Goal: Information Seeking & Learning: Learn about a topic

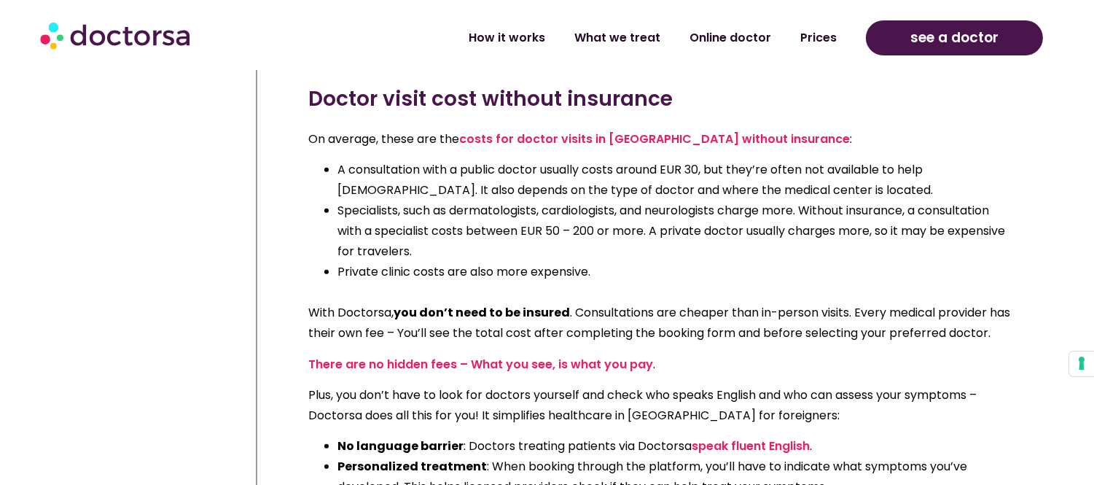
scroll to position [1456, 0]
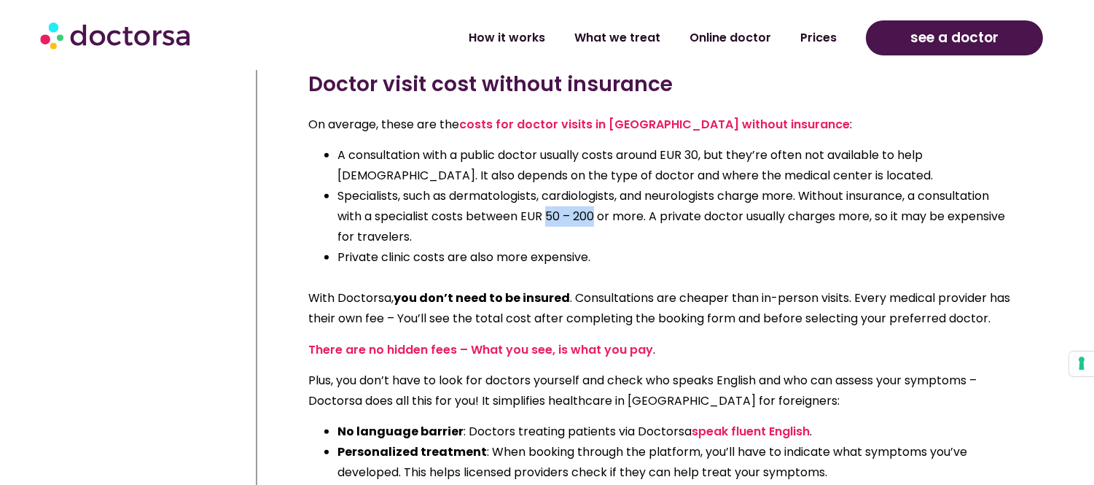
drag, startPoint x: 547, startPoint y: 191, endPoint x: 594, endPoint y: 195, distance: 46.8
click at [594, 195] on li "Specialists, such as dermatologists, cardiologists, and neurologists charge mor…" at bounding box center [674, 216] width 675 height 61
click at [560, 194] on li "Specialists, such as dermatologists, cardiologists, and neurologists charge mor…" at bounding box center [674, 216] width 675 height 61
drag, startPoint x: 581, startPoint y: 193, endPoint x: 599, endPoint y: 200, distance: 19.4
click at [584, 195] on li "Specialists, such as dermatologists, cardiologists, and neurologists charge mor…" at bounding box center [674, 216] width 675 height 61
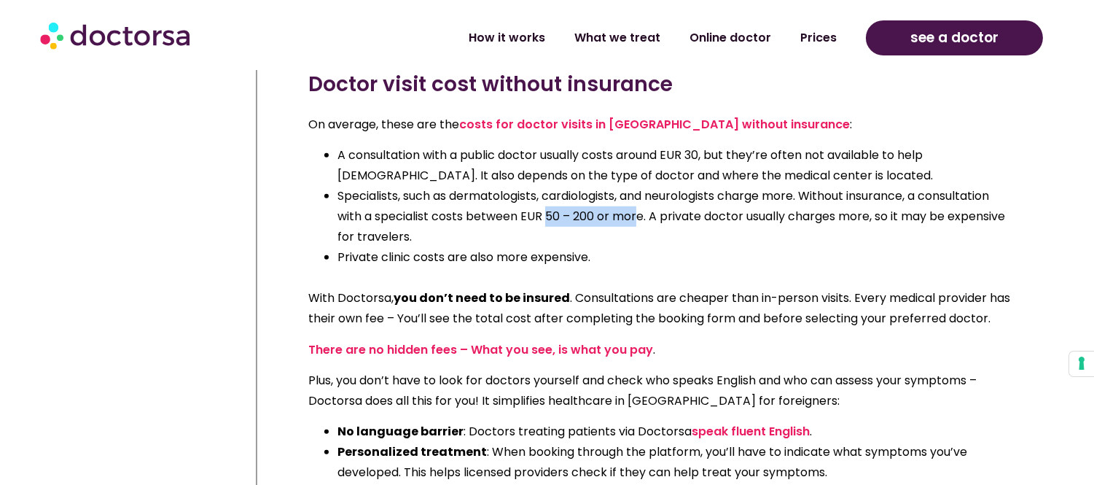
drag, startPoint x: 640, startPoint y: 195, endPoint x: 547, endPoint y: 195, distance: 92.5
click at [547, 195] on li "Specialists, such as dermatologists, cardiologists, and neurologists charge mor…" at bounding box center [674, 216] width 675 height 61
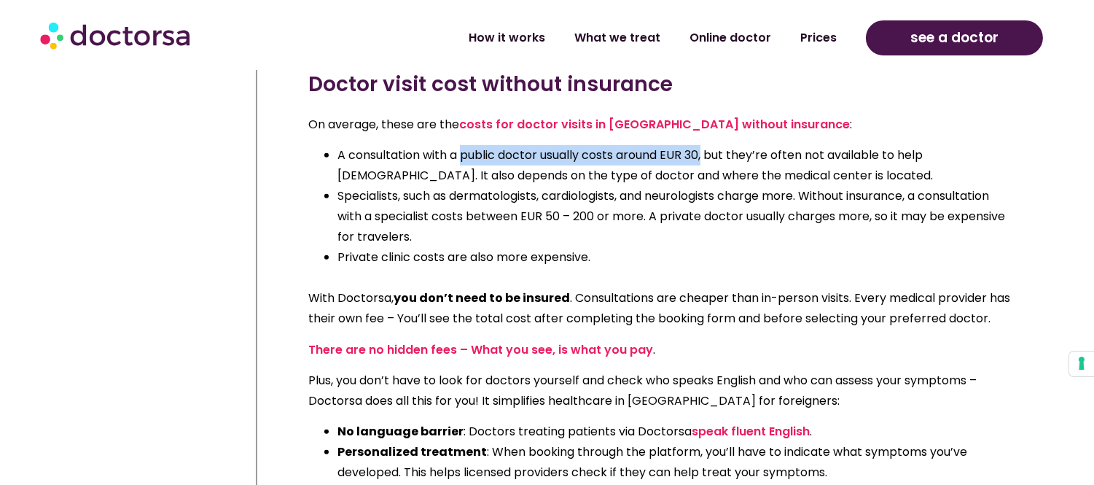
drag, startPoint x: 463, startPoint y: 134, endPoint x: 707, endPoint y: 137, distance: 244.1
click at [707, 145] on li "A consultation with a public doctor usually costs around EUR 30, but they’re of…" at bounding box center [674, 165] width 675 height 41
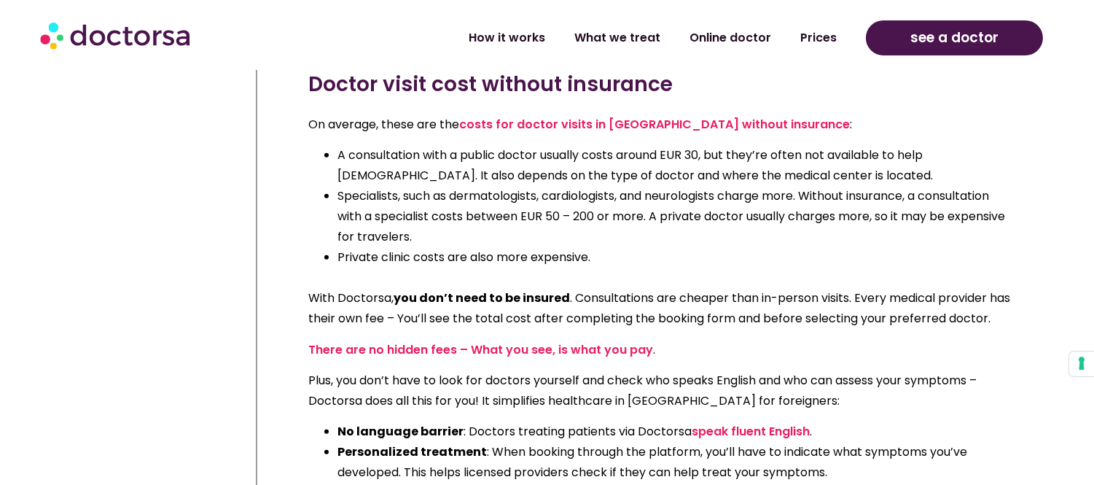
click at [525, 192] on li "Specialists, such as dermatologists, cardiologists, and neurologists charge mor…" at bounding box center [674, 216] width 675 height 61
drag, startPoint x: 522, startPoint y: 197, endPoint x: 594, endPoint y: 194, distance: 71.5
click at [594, 194] on li "Specialists, such as dermatologists, cardiologists, and neurologists charge mor…" at bounding box center [674, 216] width 675 height 61
